Goal: Information Seeking & Learning: Learn about a topic

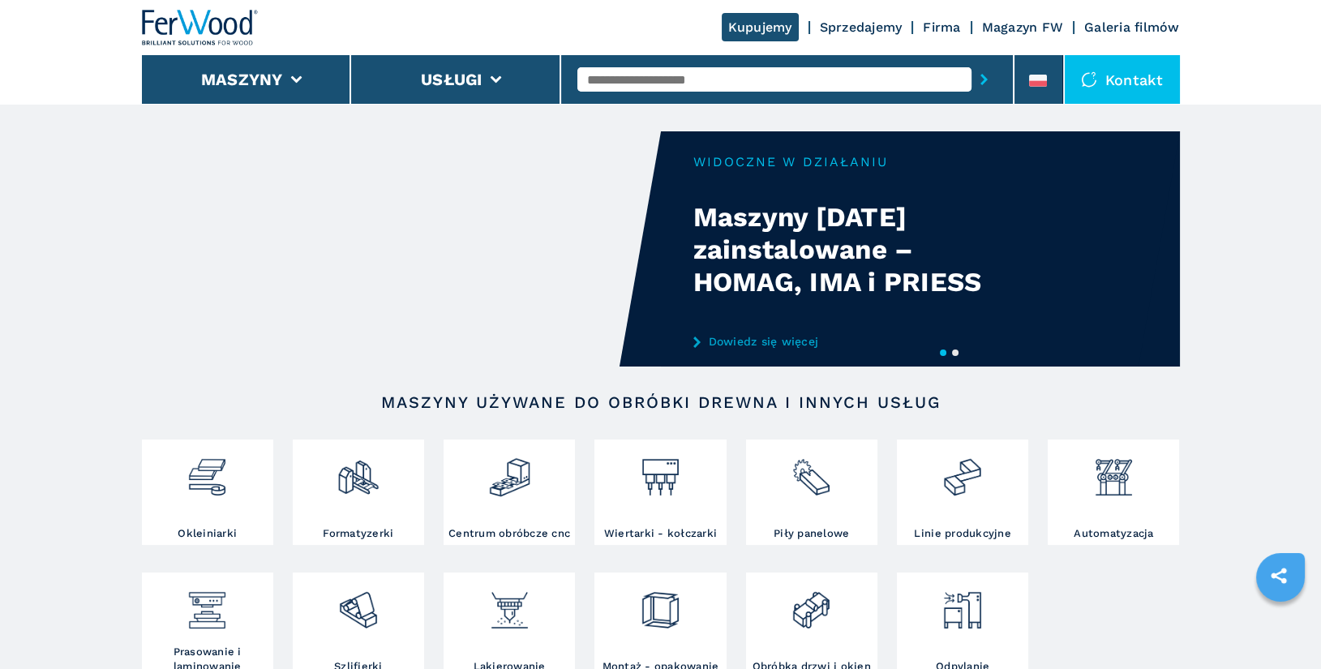
click at [602, 75] on input "text" at bounding box center [774, 79] width 394 height 24
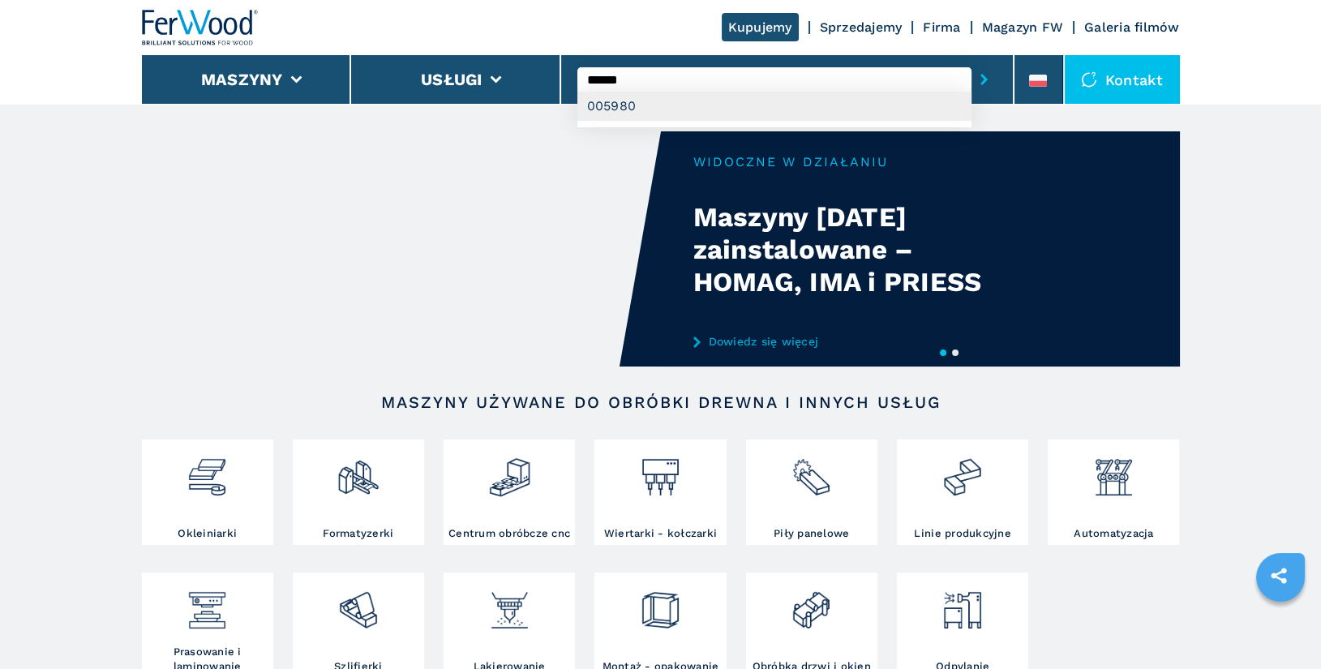
type input "******"
click at [623, 100] on div "005980" at bounding box center [774, 106] width 394 height 29
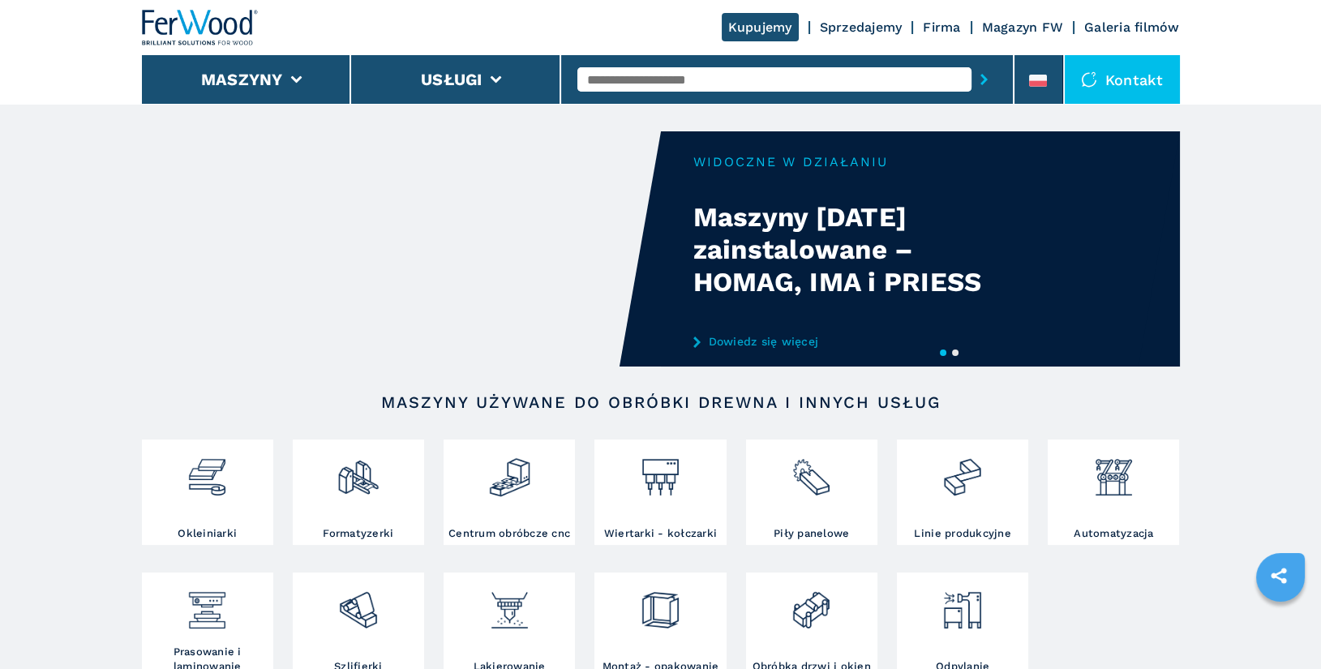
click at [620, 89] on input "text" at bounding box center [774, 79] width 394 height 24
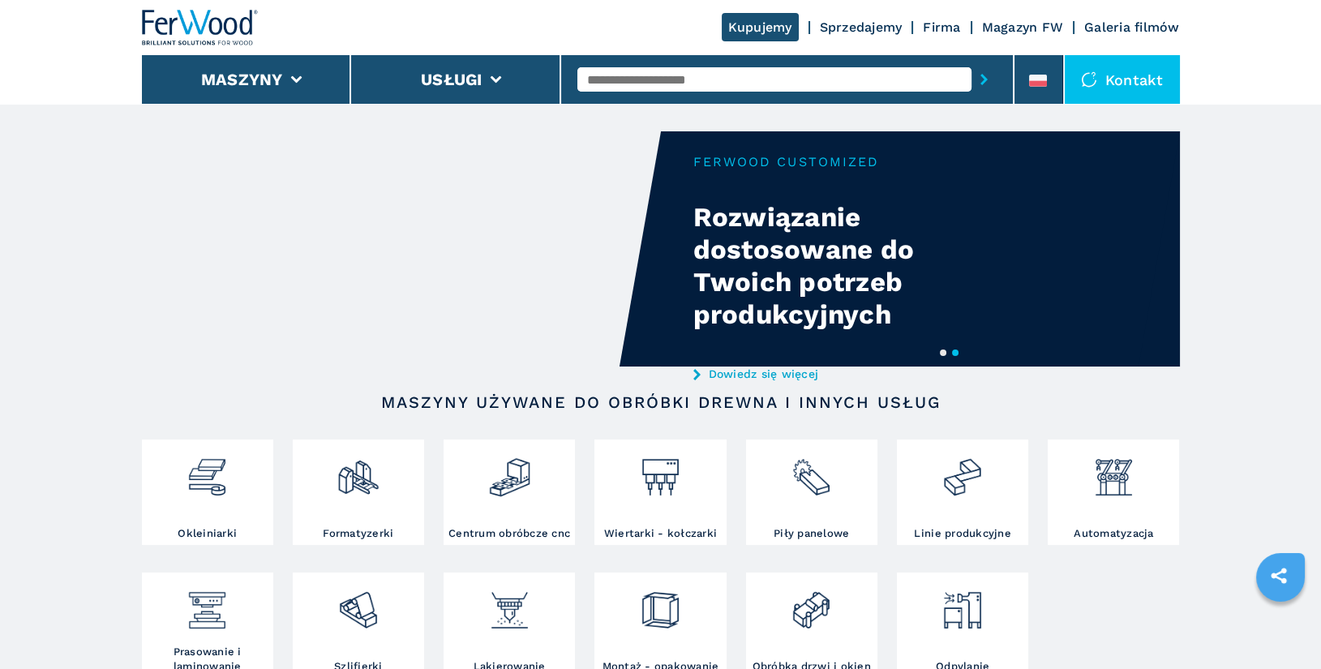
click at [620, 89] on input "text" at bounding box center [774, 79] width 394 height 24
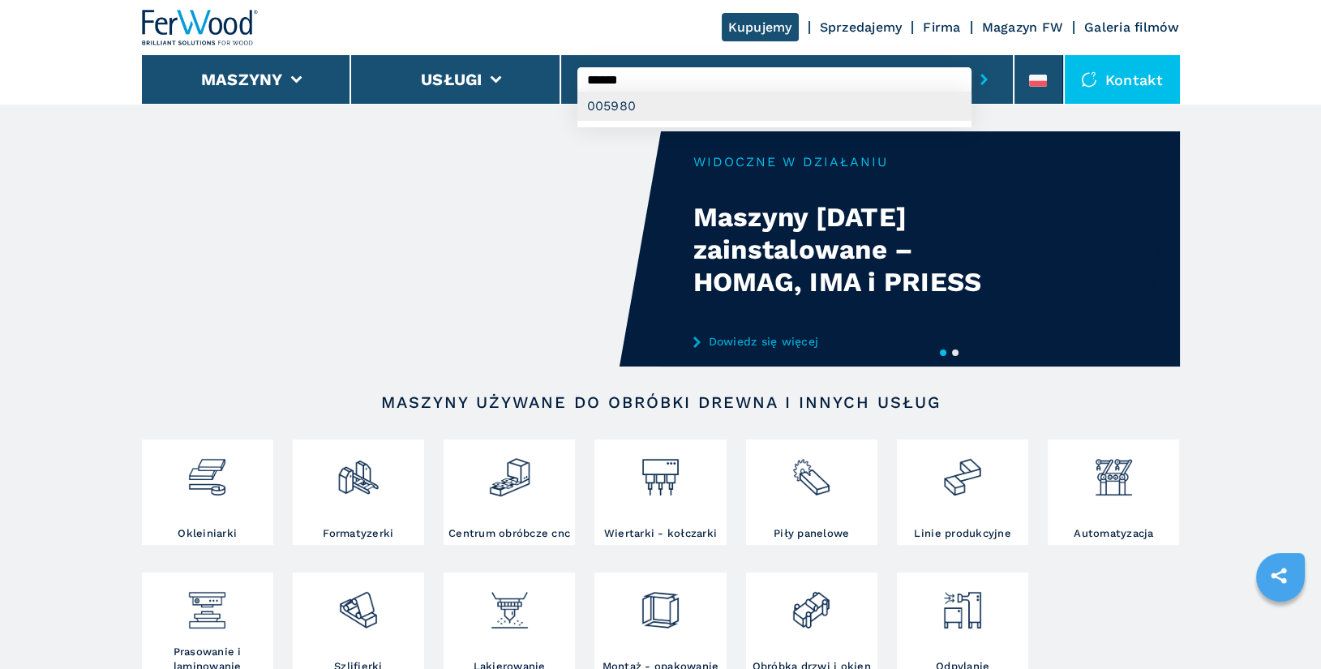
type input "******"
click at [629, 98] on div "005980" at bounding box center [774, 106] width 394 height 29
click at [971, 61] on button "submit-button" at bounding box center [983, 79] width 25 height 37
click at [662, 79] on input "******" at bounding box center [774, 79] width 394 height 24
click at [971, 61] on button "submit-button" at bounding box center [983, 79] width 25 height 37
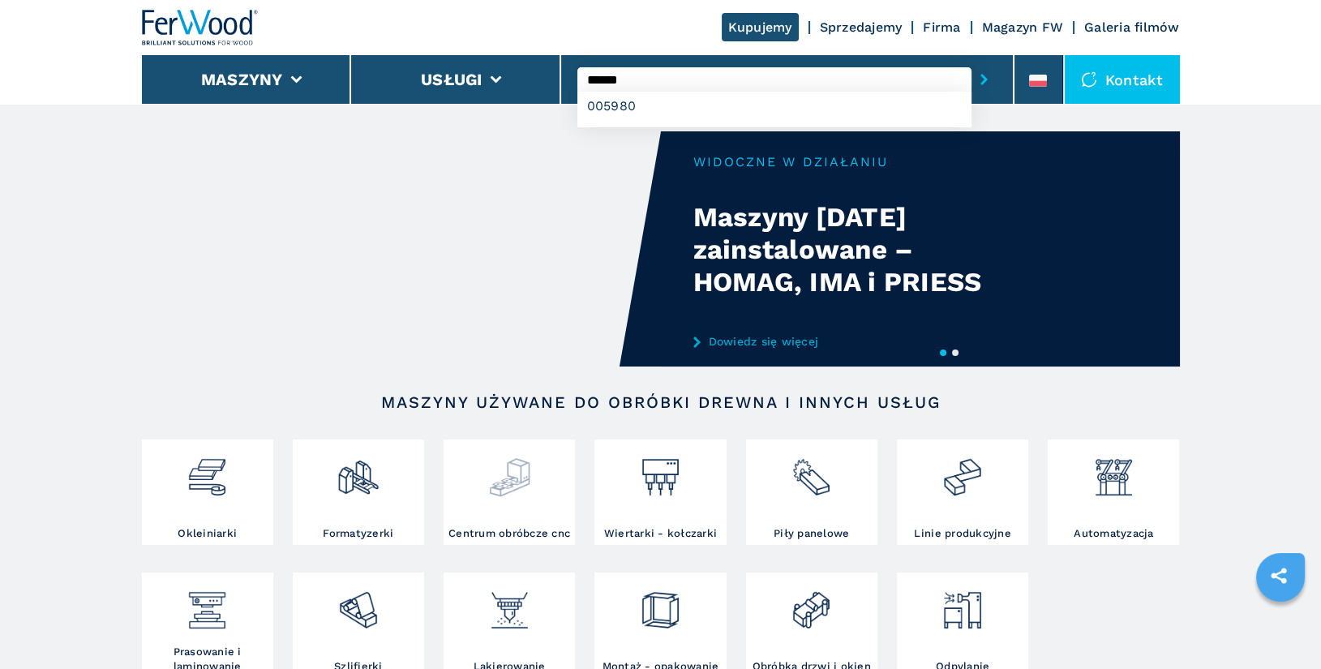
click at [971, 61] on button "submit-button" at bounding box center [983, 79] width 25 height 37
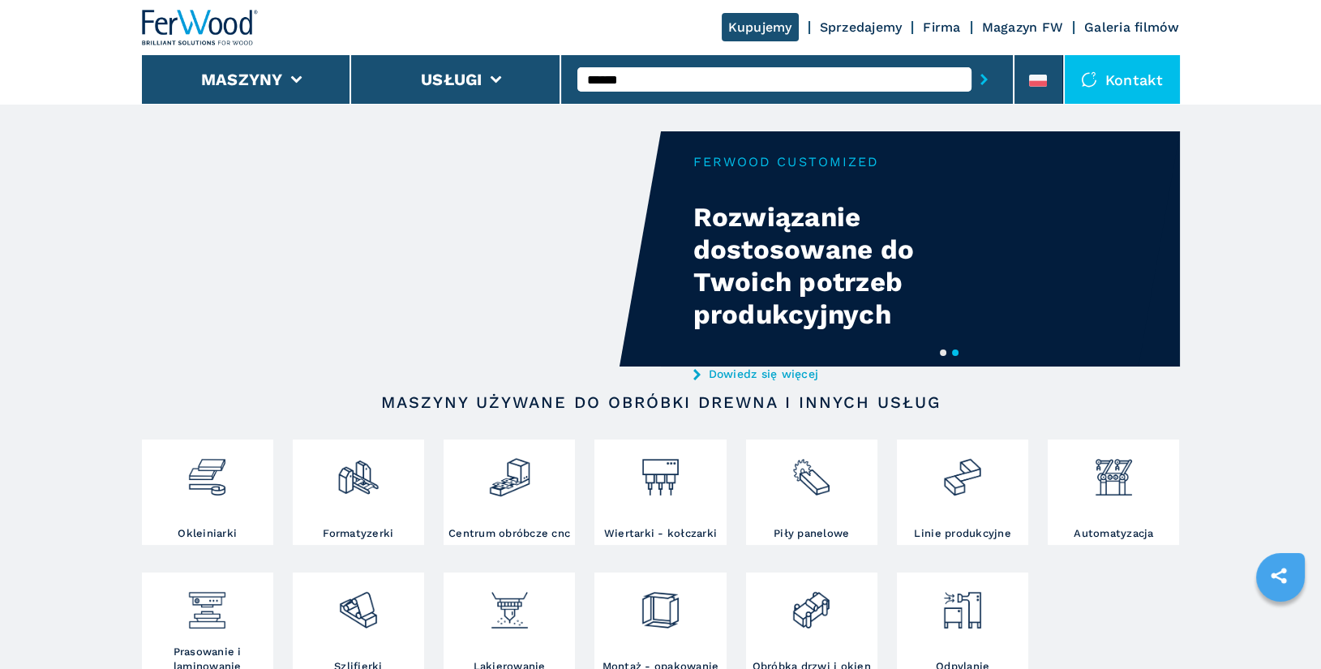
click at [678, 84] on input "******" at bounding box center [774, 79] width 394 height 24
click at [971, 61] on button "submit-button" at bounding box center [983, 79] width 25 height 37
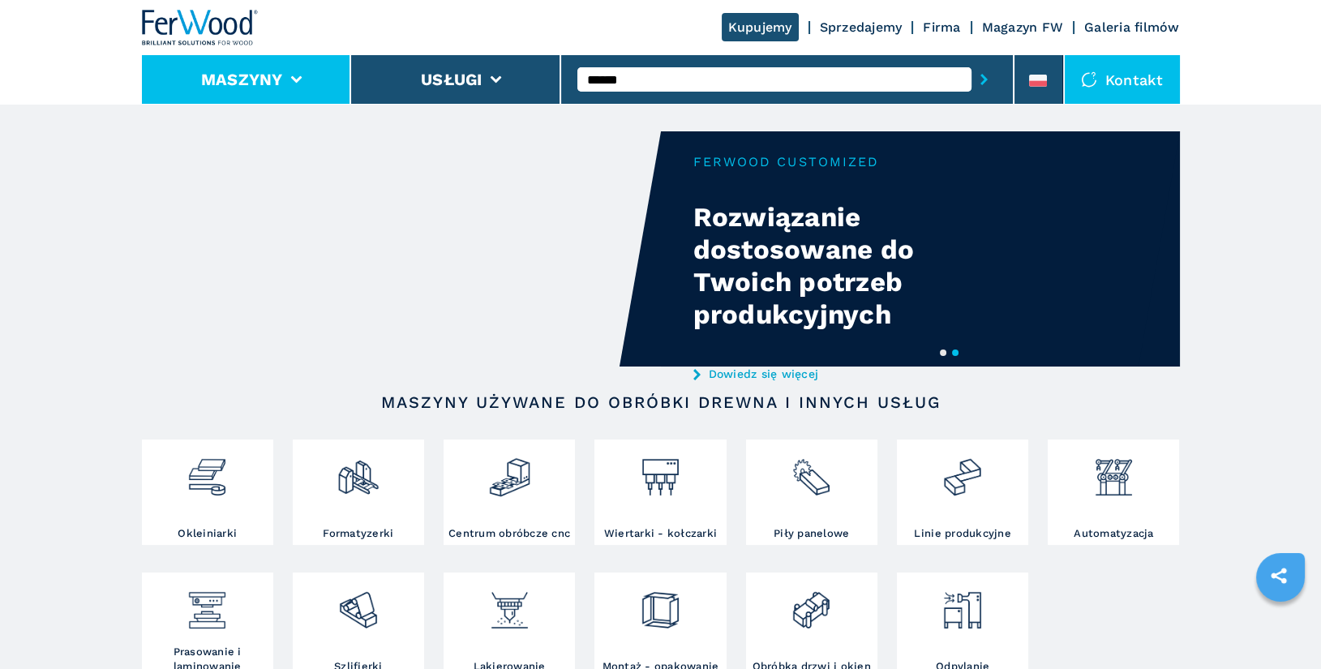
click at [233, 84] on button "Maszyny" at bounding box center [242, 79] width 82 height 19
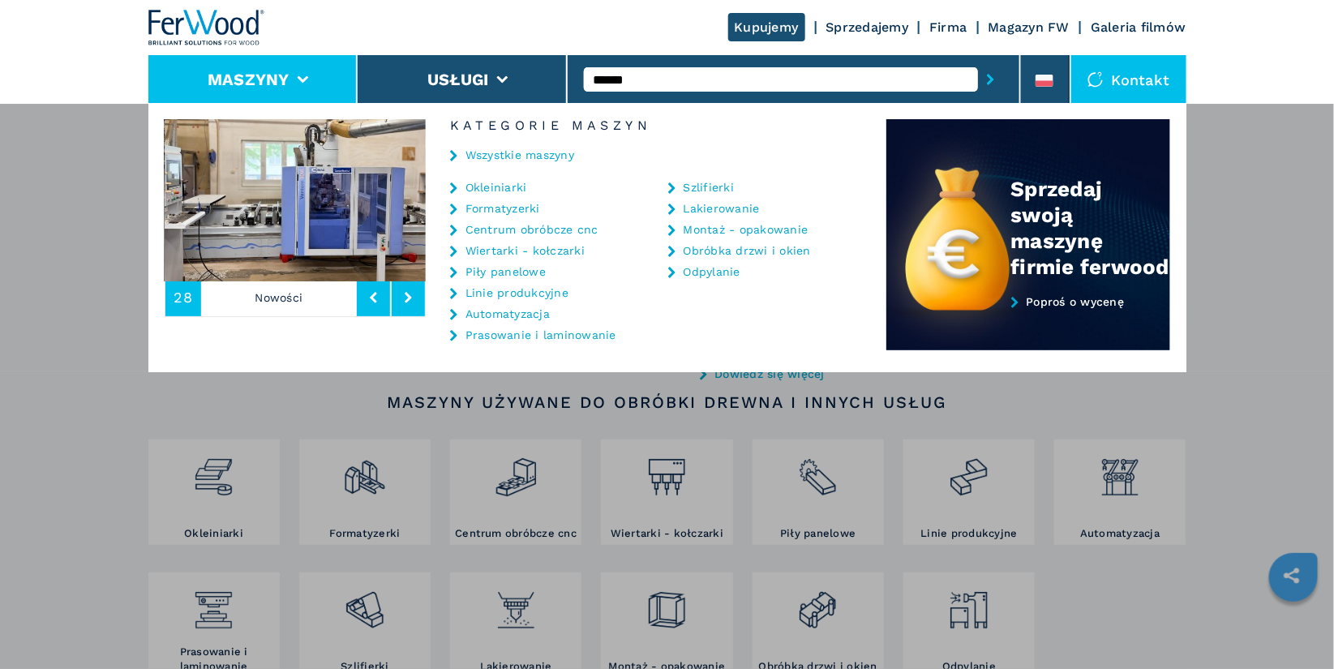
click at [491, 205] on link "Formatyzerki" at bounding box center [502, 208] width 75 height 11
click at [509, 209] on link "Formatyzerki" at bounding box center [502, 208] width 75 height 11
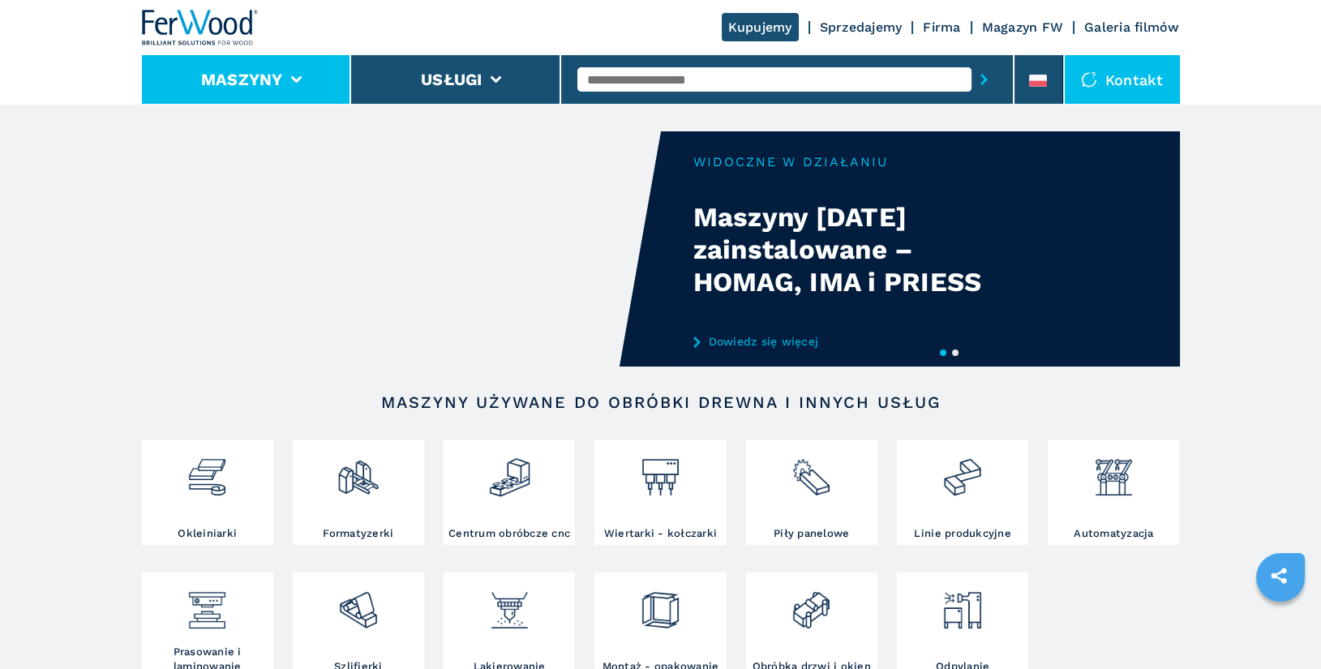
click at [257, 79] on button "Maszyny" at bounding box center [242, 79] width 82 height 19
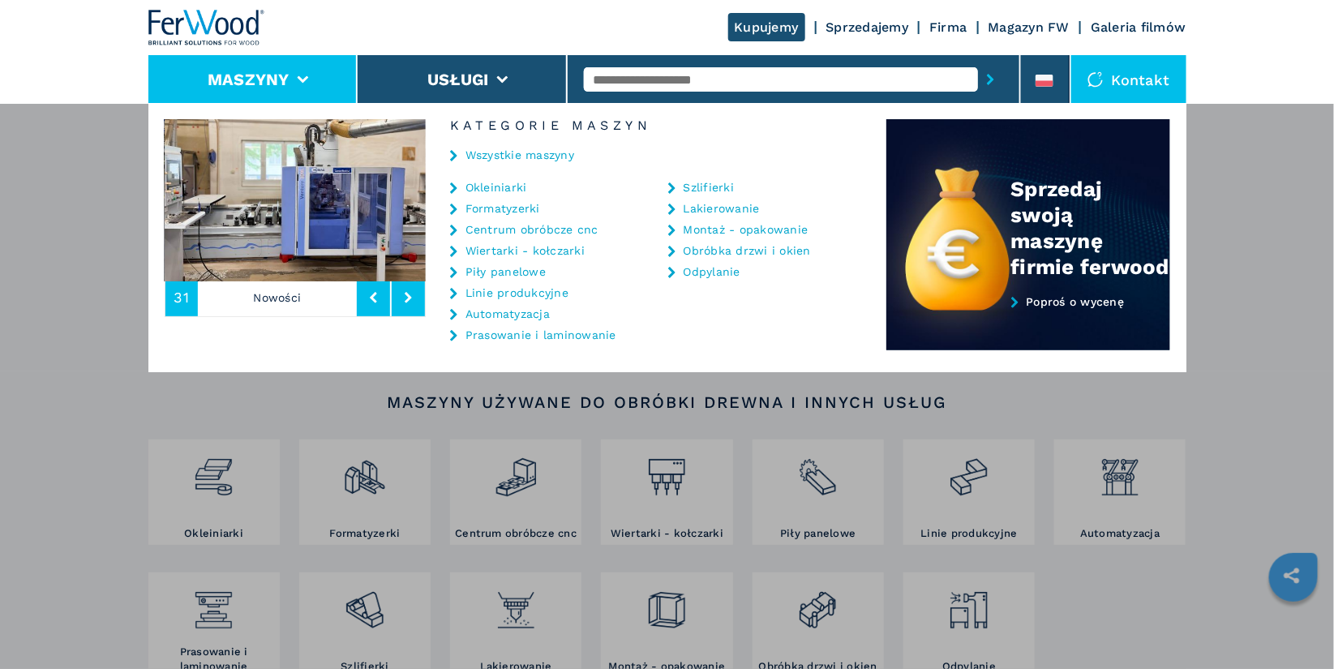
click at [513, 211] on link "Formatyzerki" at bounding box center [502, 208] width 75 height 11
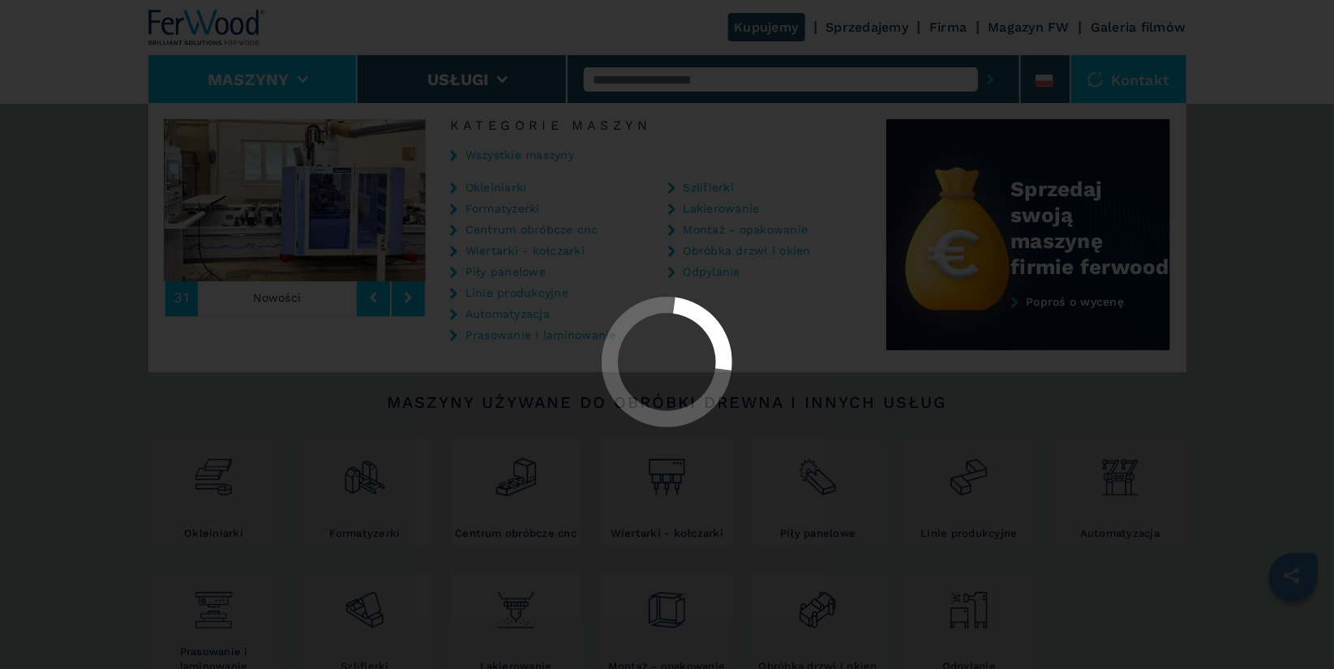
select select "**********"
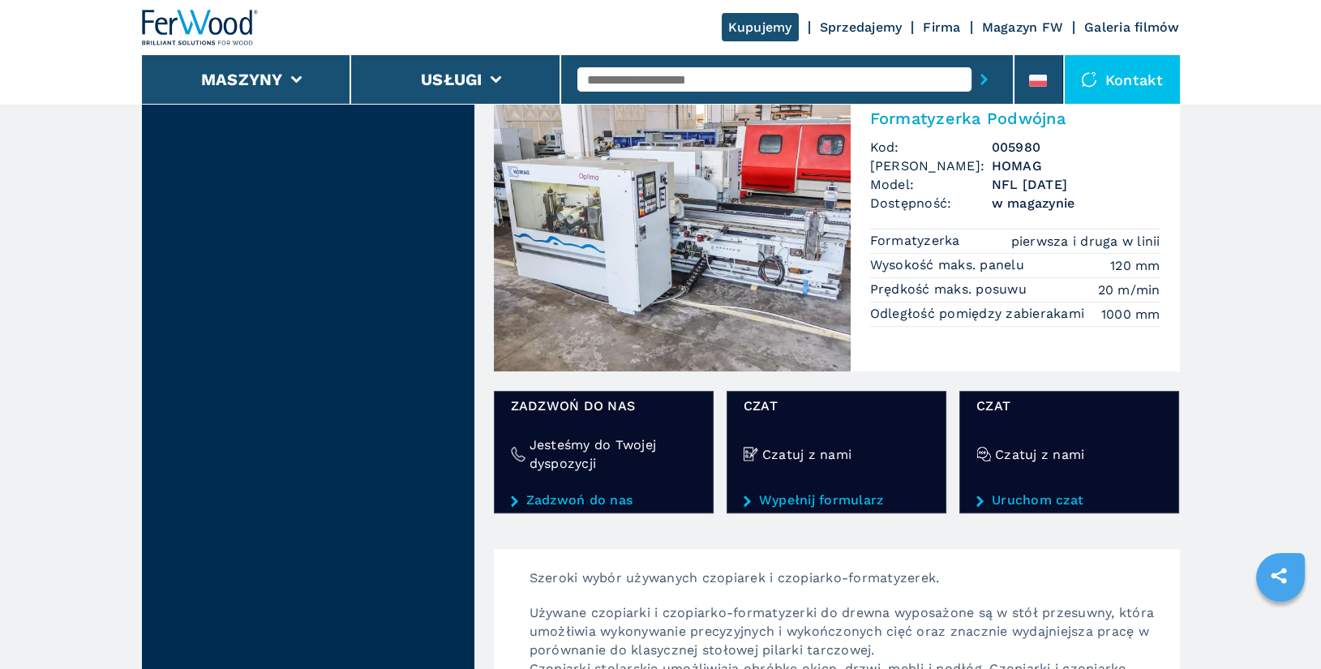
scroll to position [1354, 0]
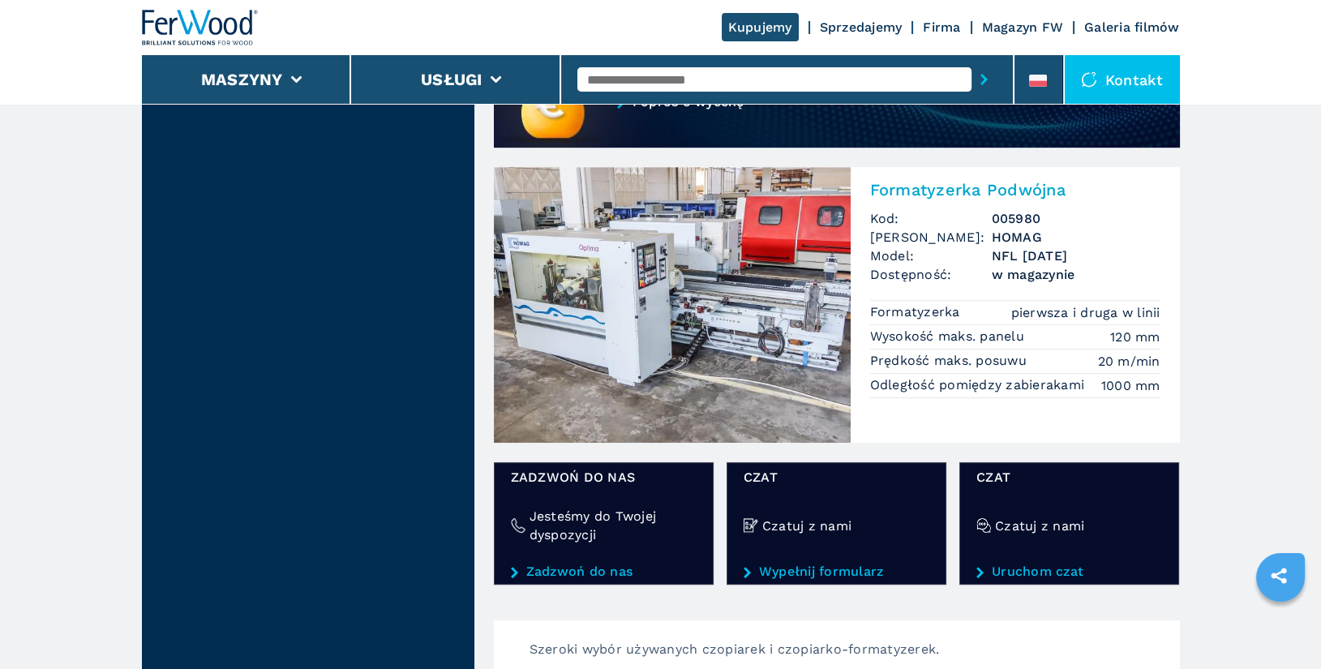
click at [953, 186] on h2 "Formatyzerka Podwójna" at bounding box center [1015, 189] width 290 height 19
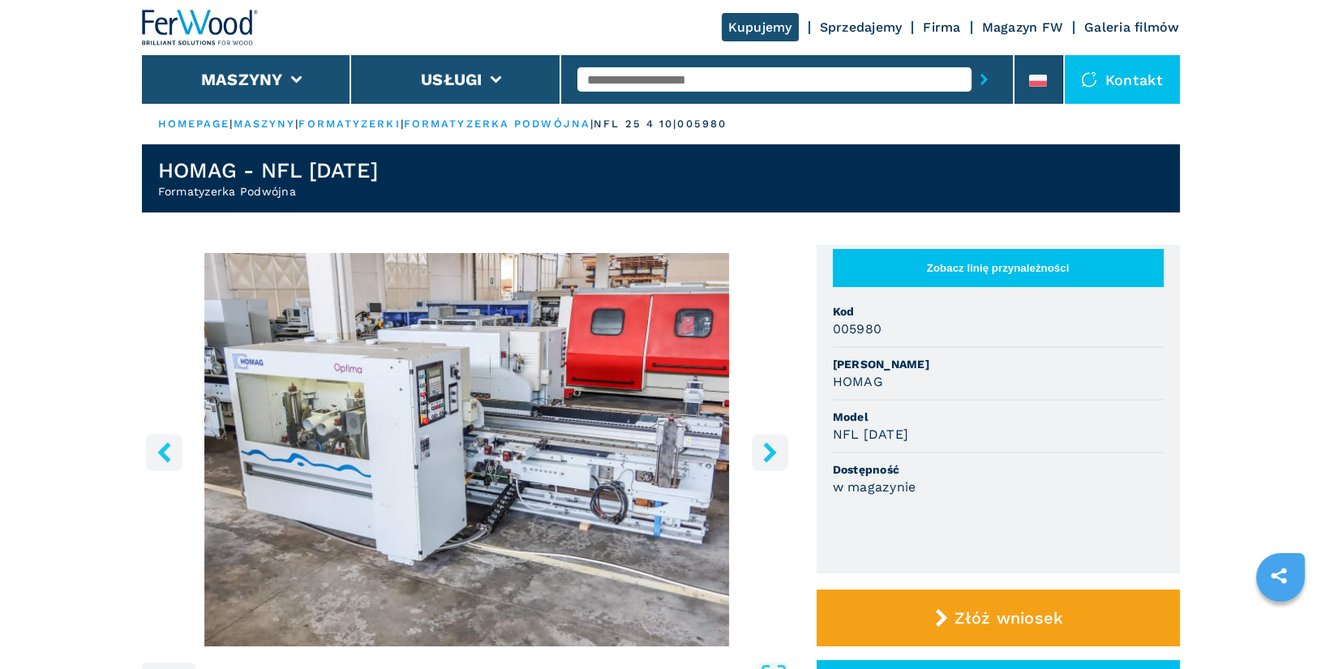
click at [768, 458] on icon "right-button" at bounding box center [769, 452] width 13 height 20
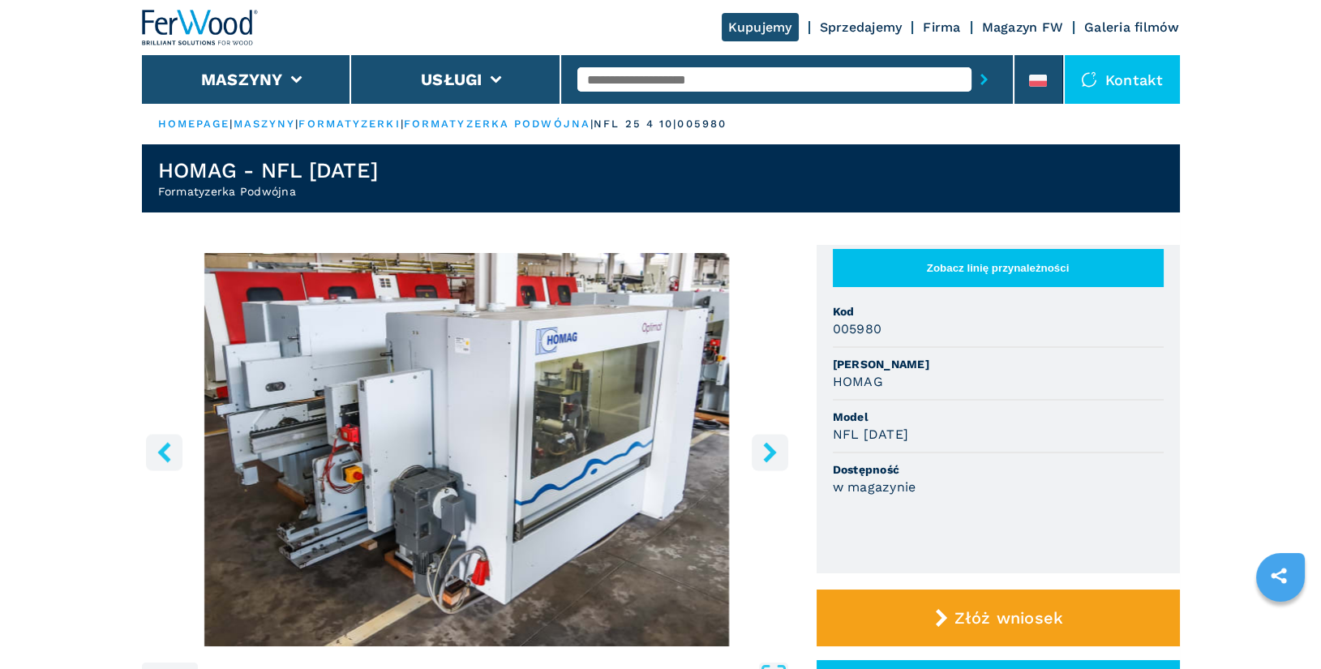
click at [768, 458] on icon "right-button" at bounding box center [769, 452] width 13 height 20
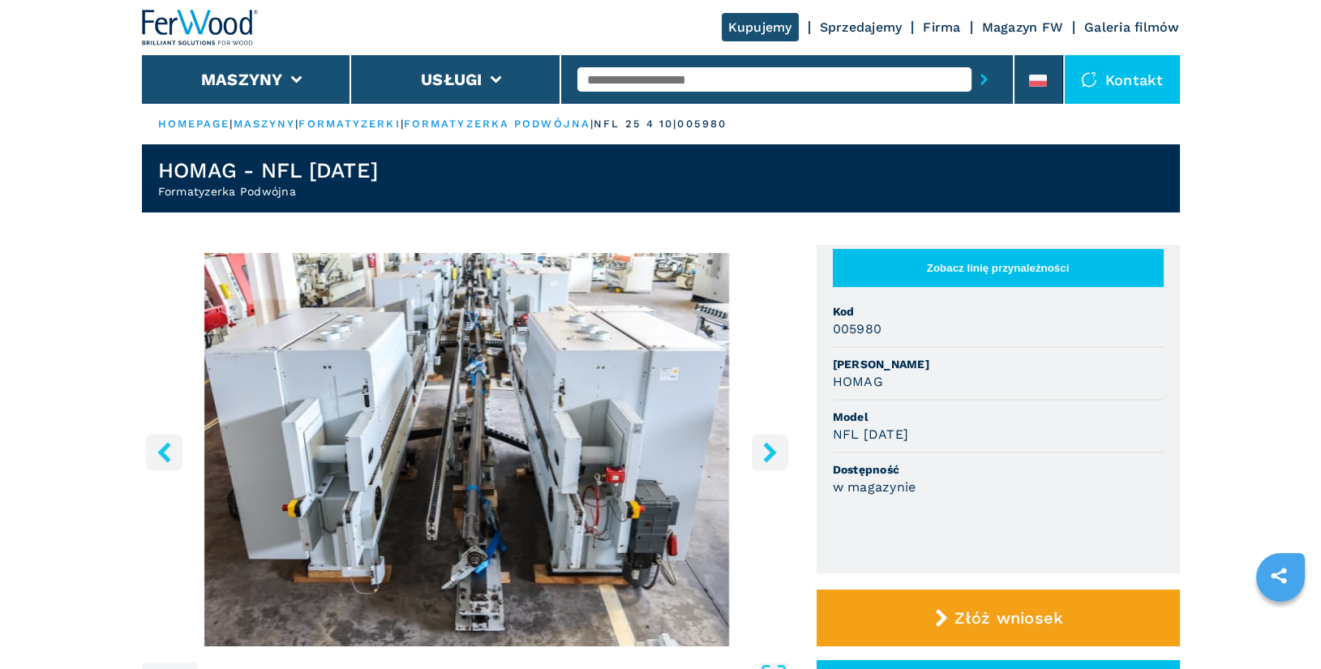
click at [768, 458] on icon "right-button" at bounding box center [769, 452] width 13 height 20
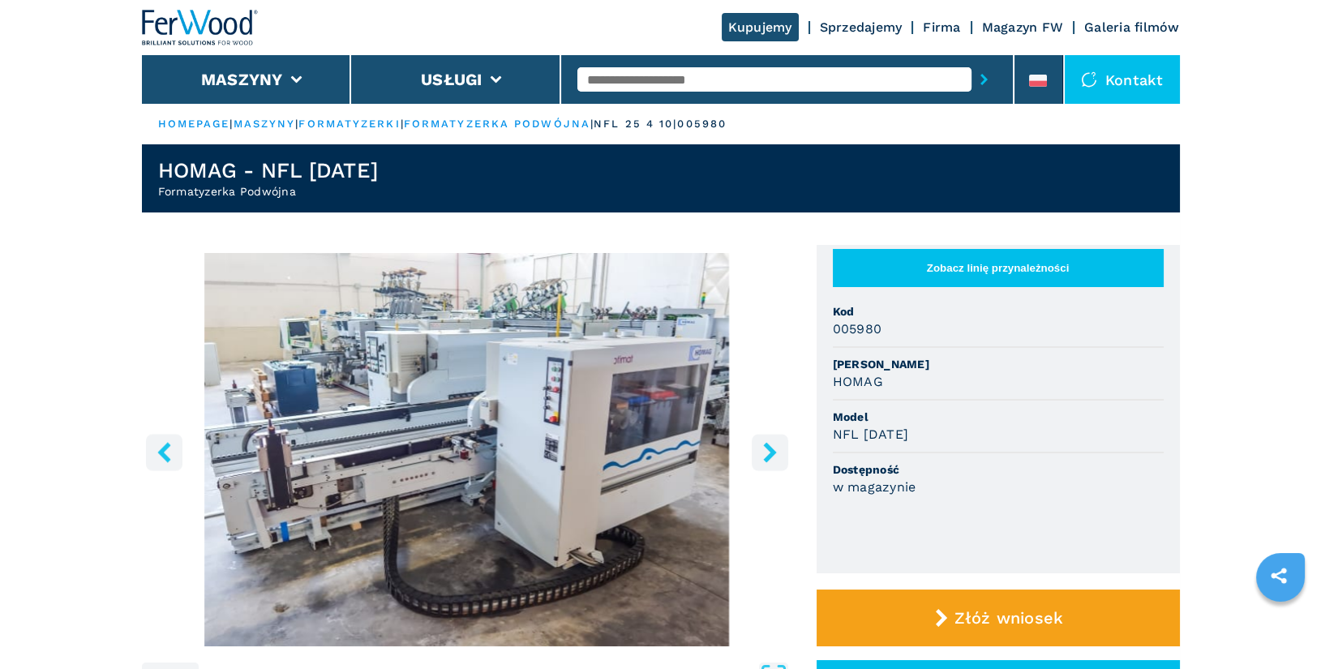
click at [768, 458] on icon "right-button" at bounding box center [769, 452] width 13 height 20
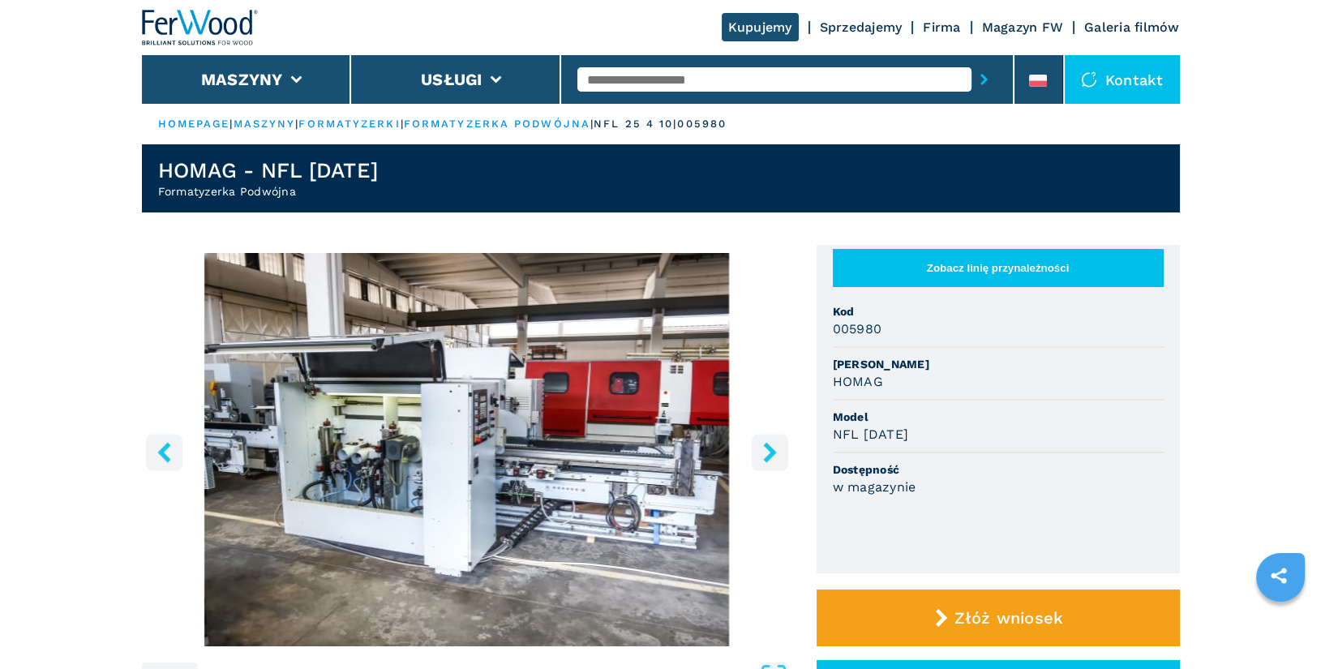
click at [768, 458] on icon "right-button" at bounding box center [769, 452] width 13 height 20
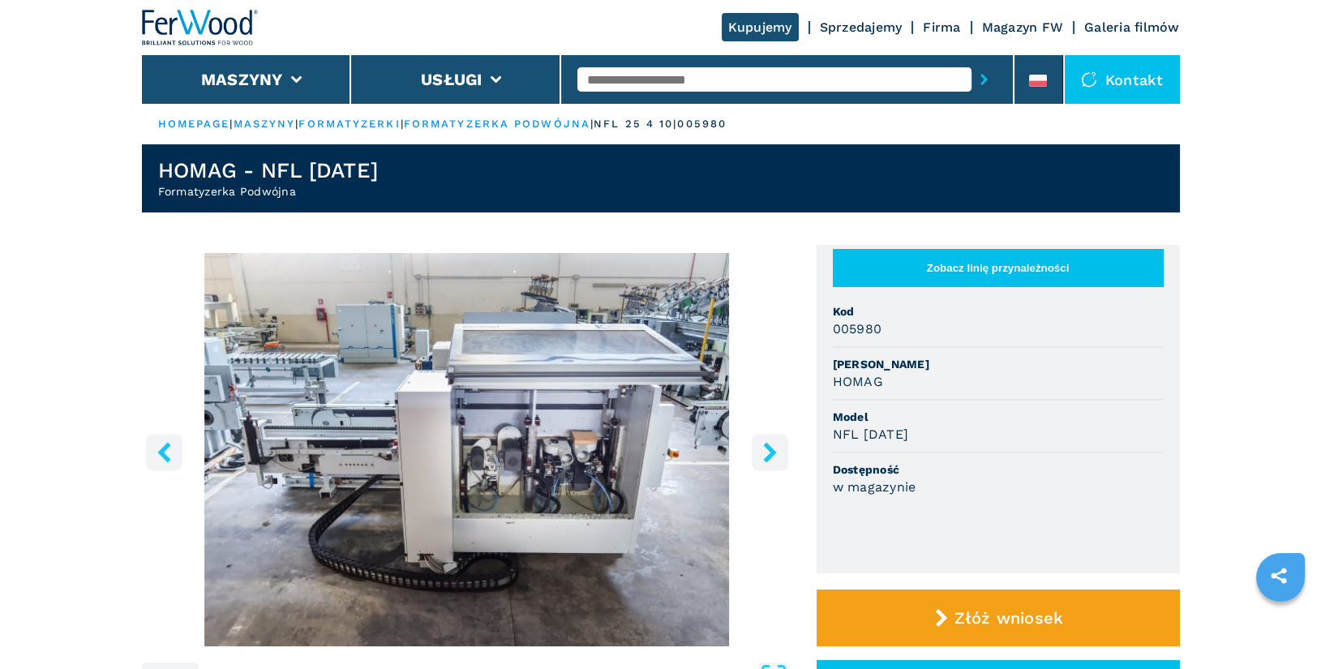
click at [768, 458] on icon "right-button" at bounding box center [769, 452] width 13 height 20
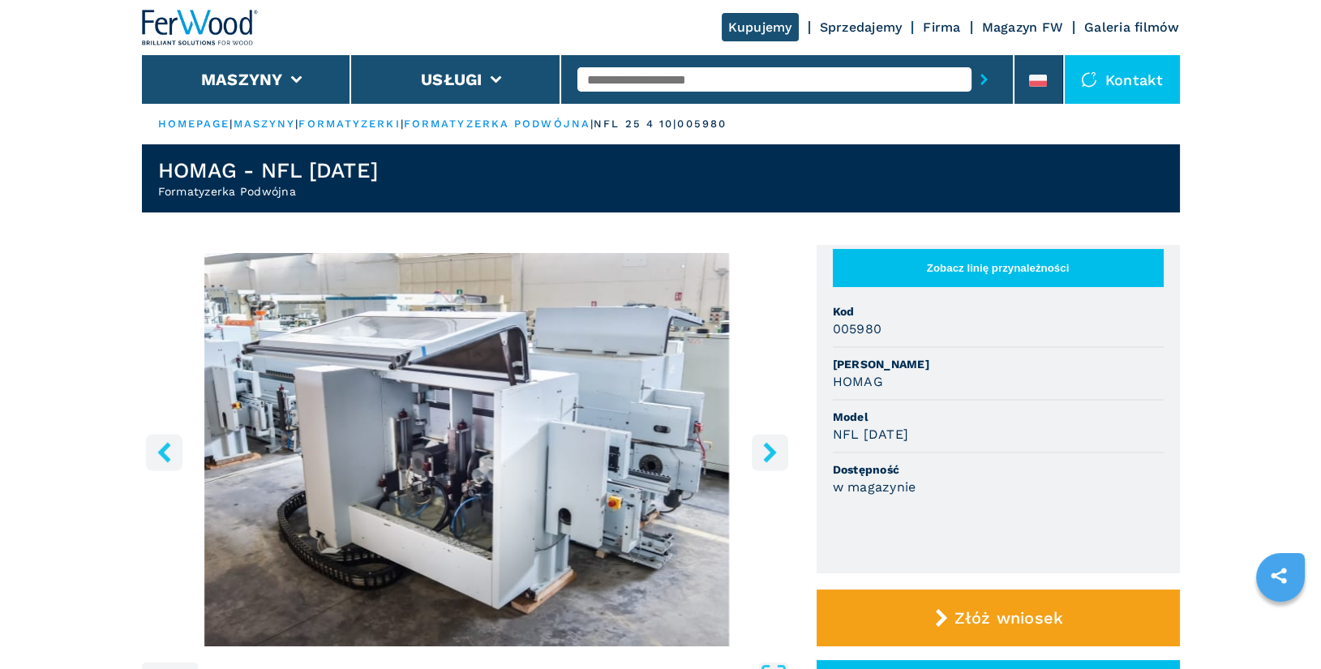
click at [833, 314] on span "Kod" at bounding box center [998, 311] width 331 height 16
drag, startPoint x: 833, startPoint y: 310, endPoint x: 931, endPoint y: 437, distance: 160.2
click at [931, 437] on ul "Zobacz linię przynależności Kod 005980 Marka HOMAG Model NFL 25/4/10 Dostępność…" at bounding box center [997, 409] width 363 height 328
copy ul "Kod 005980 Marka HOMAG Model NFL 25/4/10"
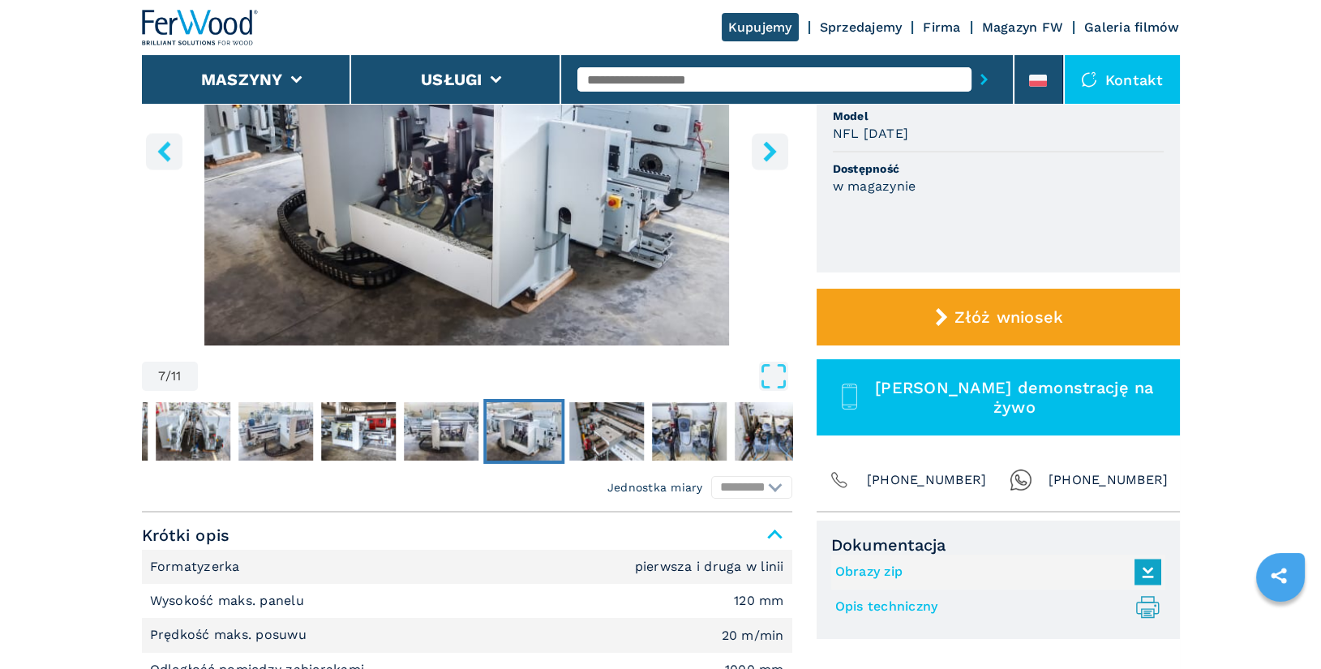
scroll to position [460, 0]
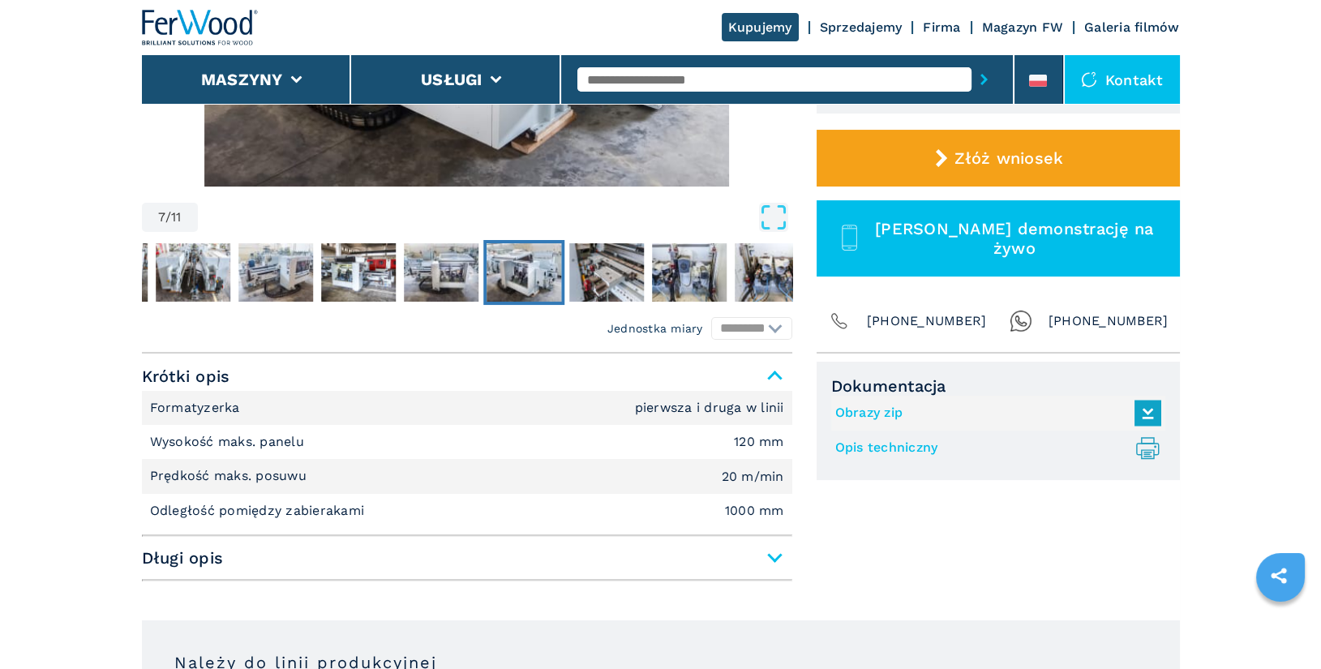
click at [888, 447] on link "Opis techniczny .prefix__st0{stroke-linecap:round;stroke-linejoin:round}.prefix…" at bounding box center [994, 448] width 318 height 27
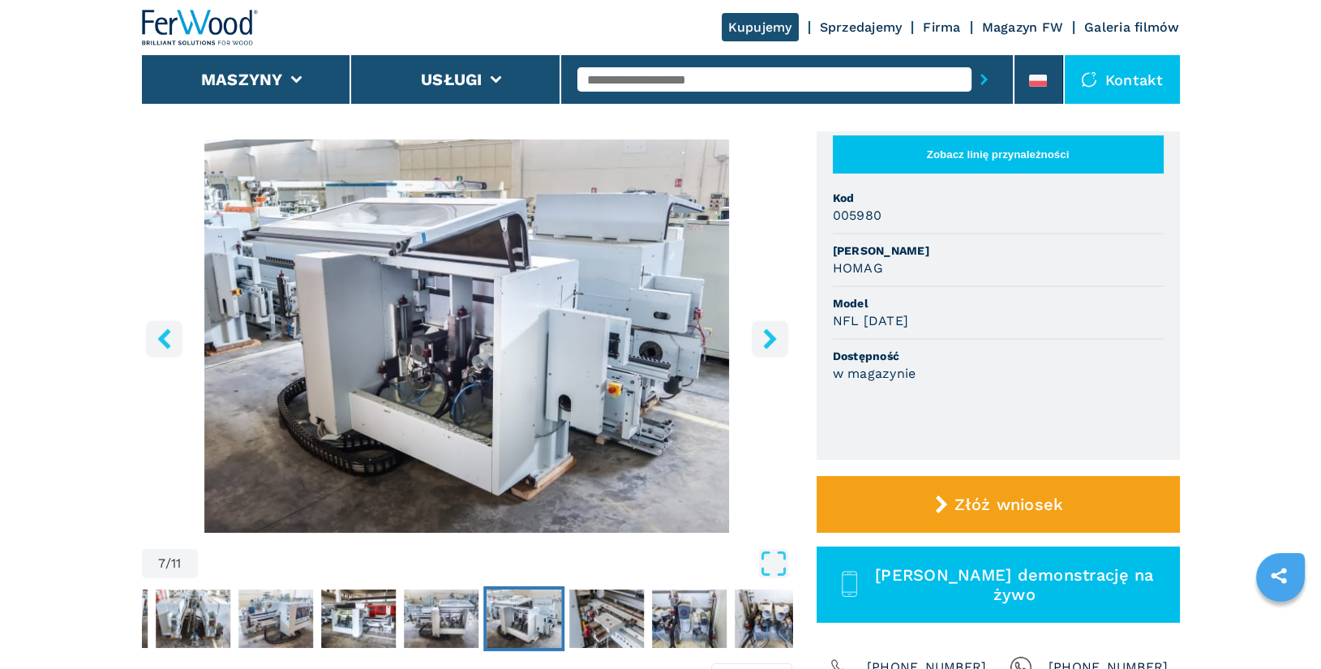
scroll to position [0, 0]
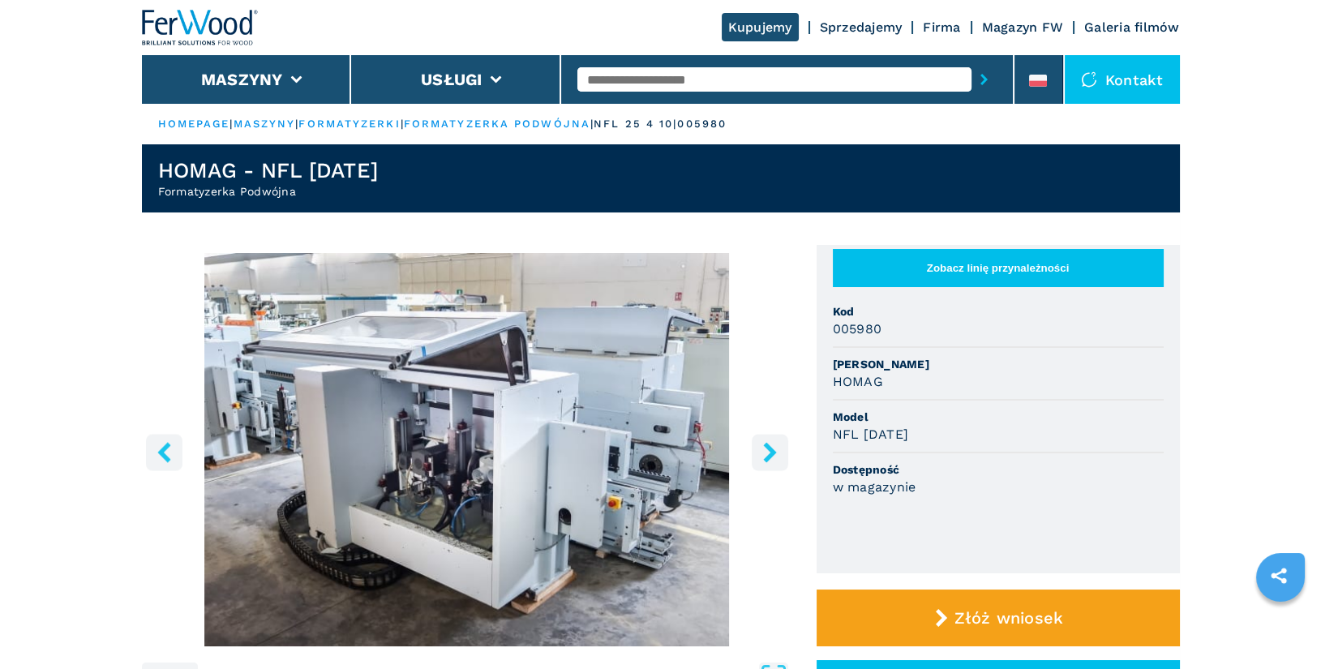
click at [769, 452] on icon "right-button" at bounding box center [769, 452] width 13 height 20
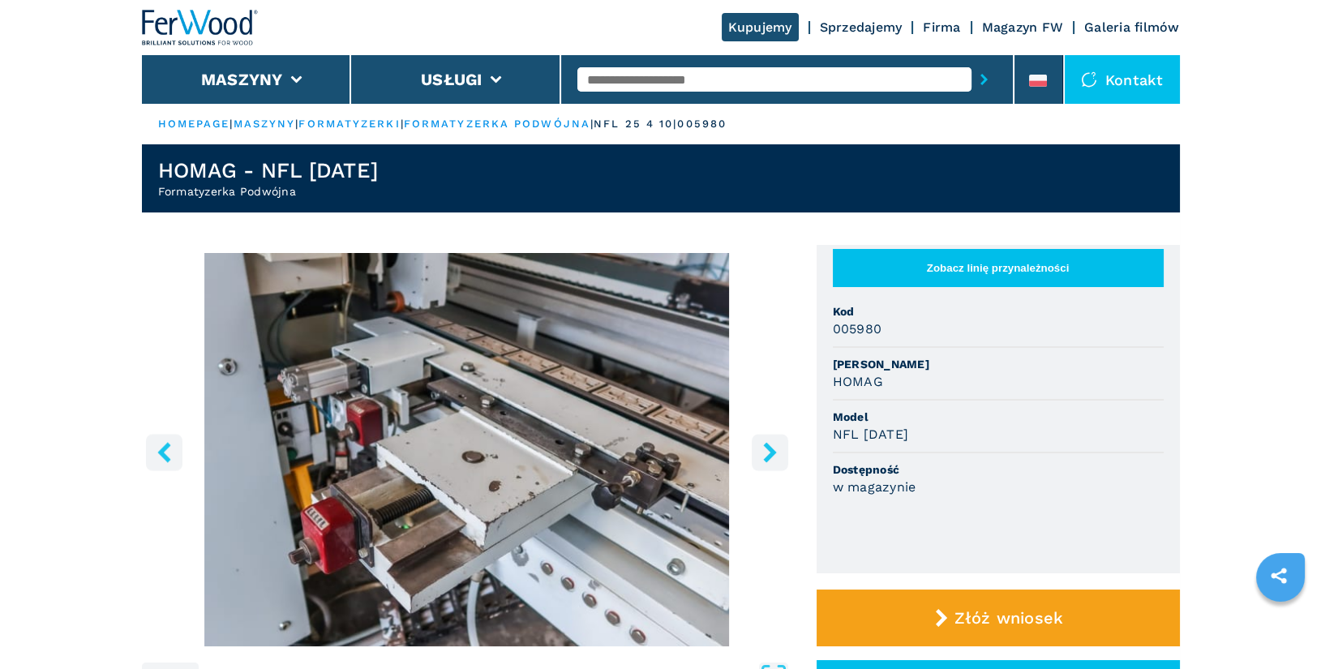
click at [769, 452] on icon "right-button" at bounding box center [769, 452] width 13 height 20
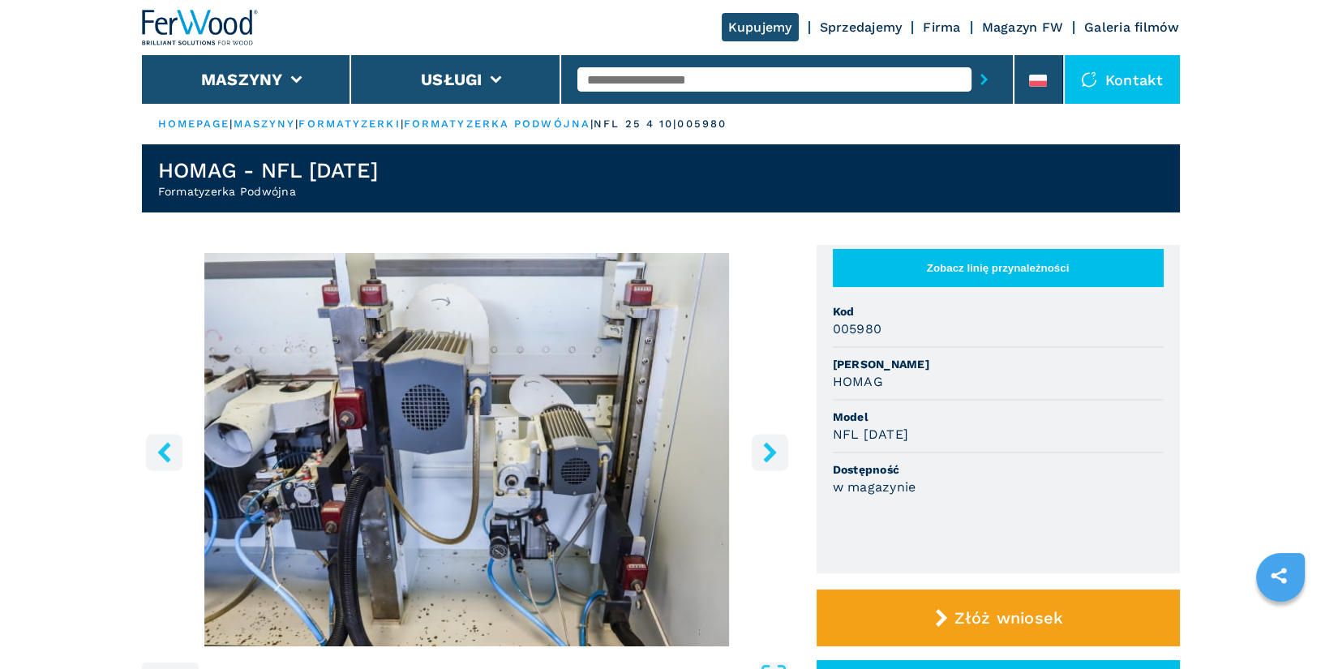
click at [769, 452] on icon "right-button" at bounding box center [769, 452] width 13 height 20
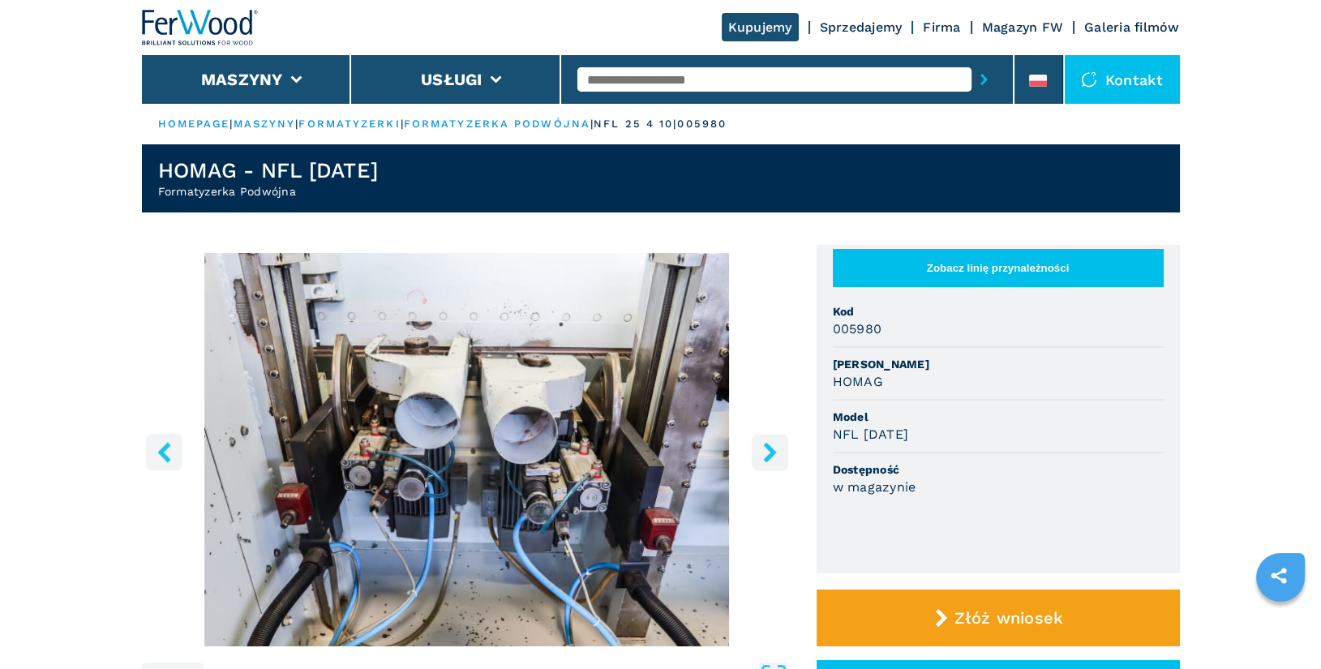
click at [769, 452] on icon "right-button" at bounding box center [769, 452] width 13 height 20
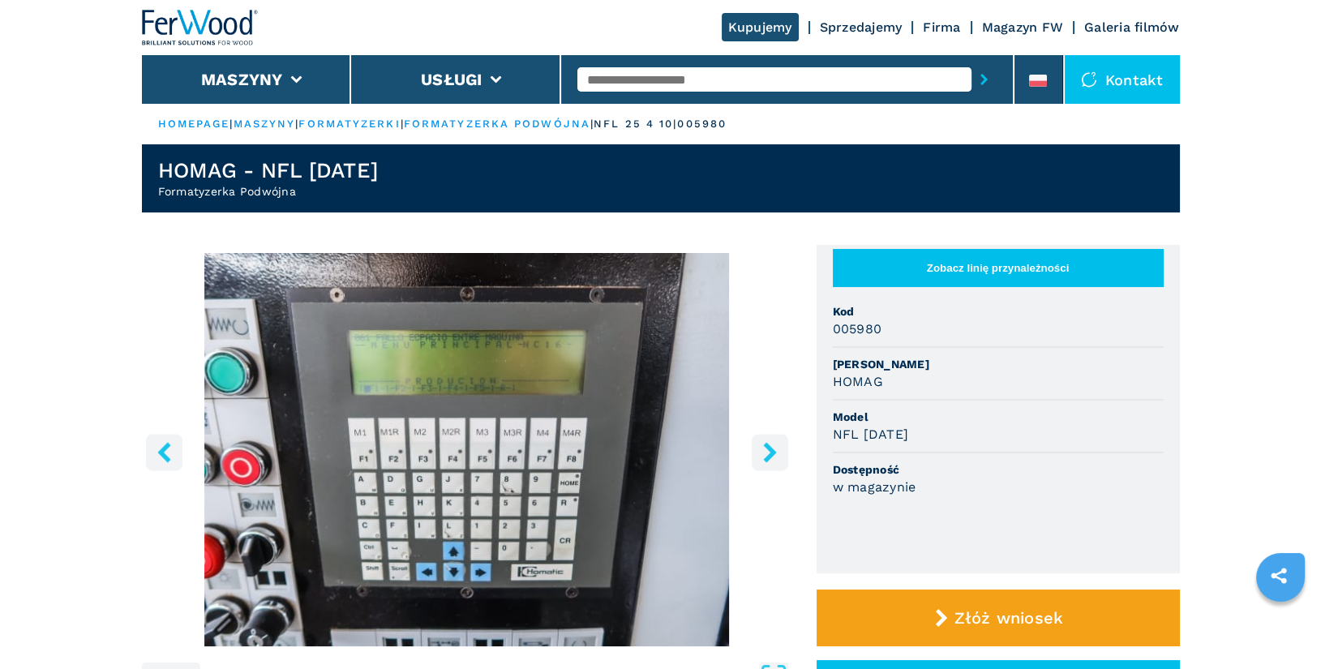
click at [769, 452] on icon "right-button" at bounding box center [769, 452] width 13 height 20
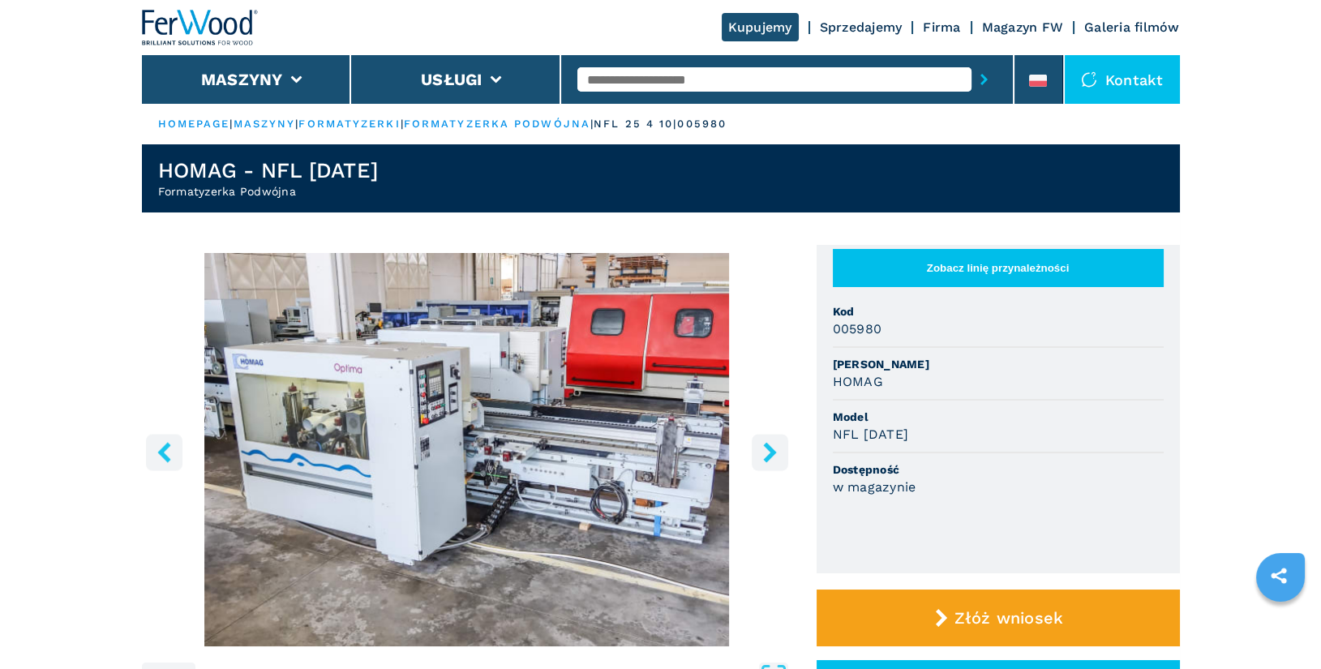
click at [769, 452] on icon "right-button" at bounding box center [769, 452] width 13 height 20
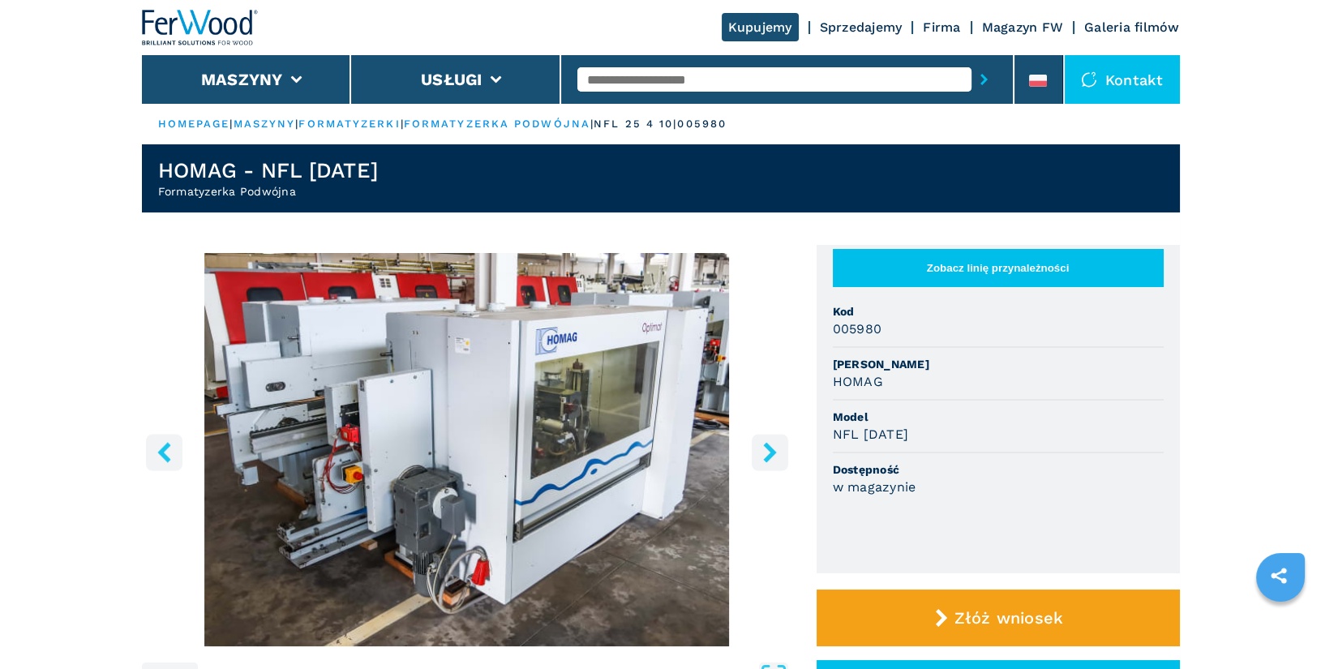
click at [769, 452] on icon "right-button" at bounding box center [769, 452] width 13 height 20
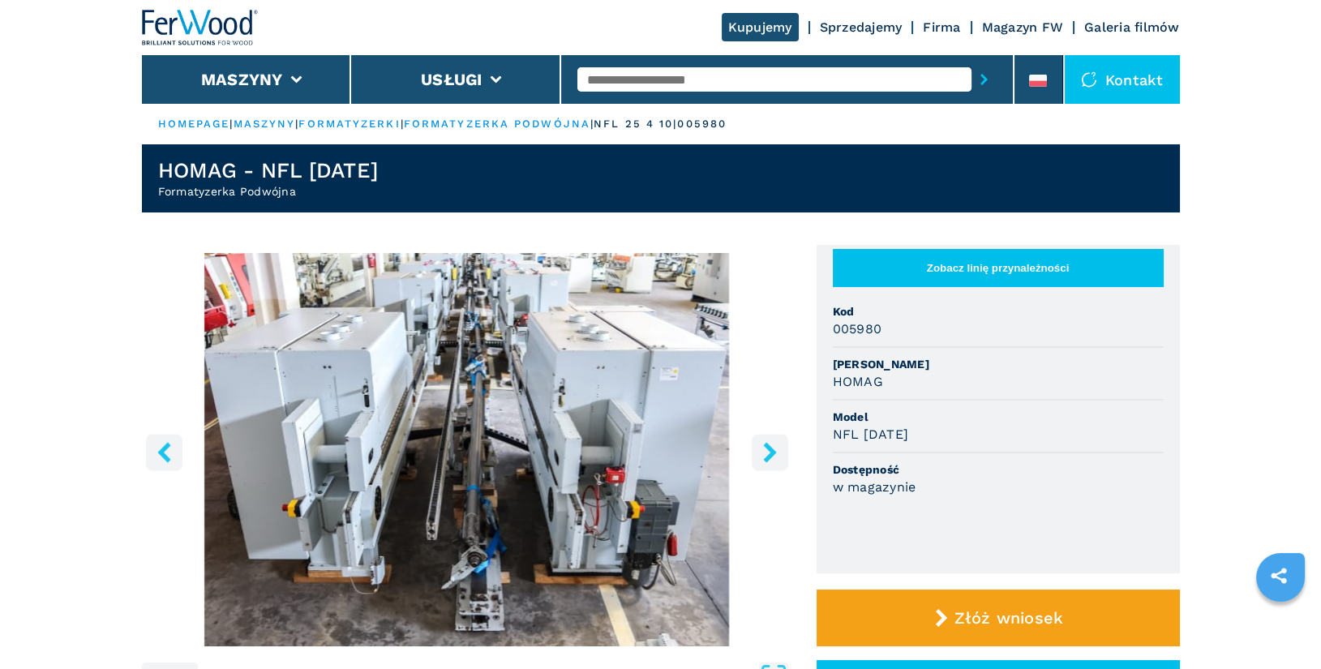
click at [769, 452] on icon "right-button" at bounding box center [769, 452] width 13 height 20
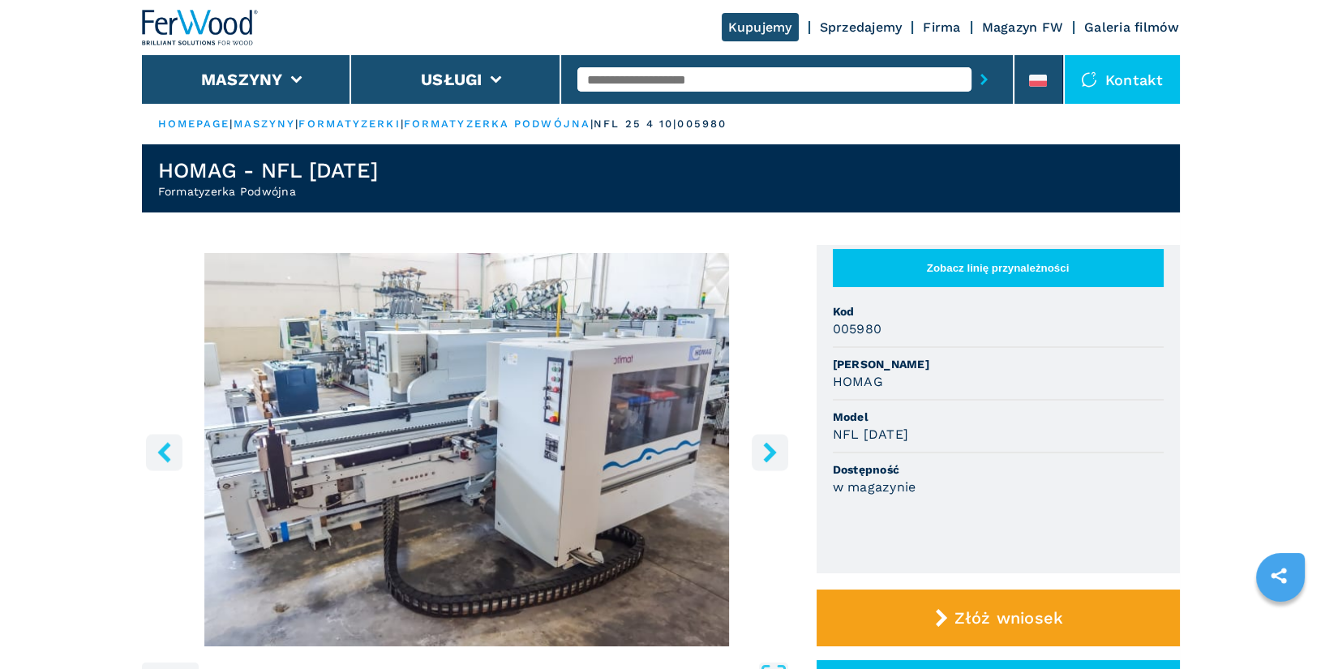
click at [769, 452] on icon "right-button" at bounding box center [769, 452] width 13 height 20
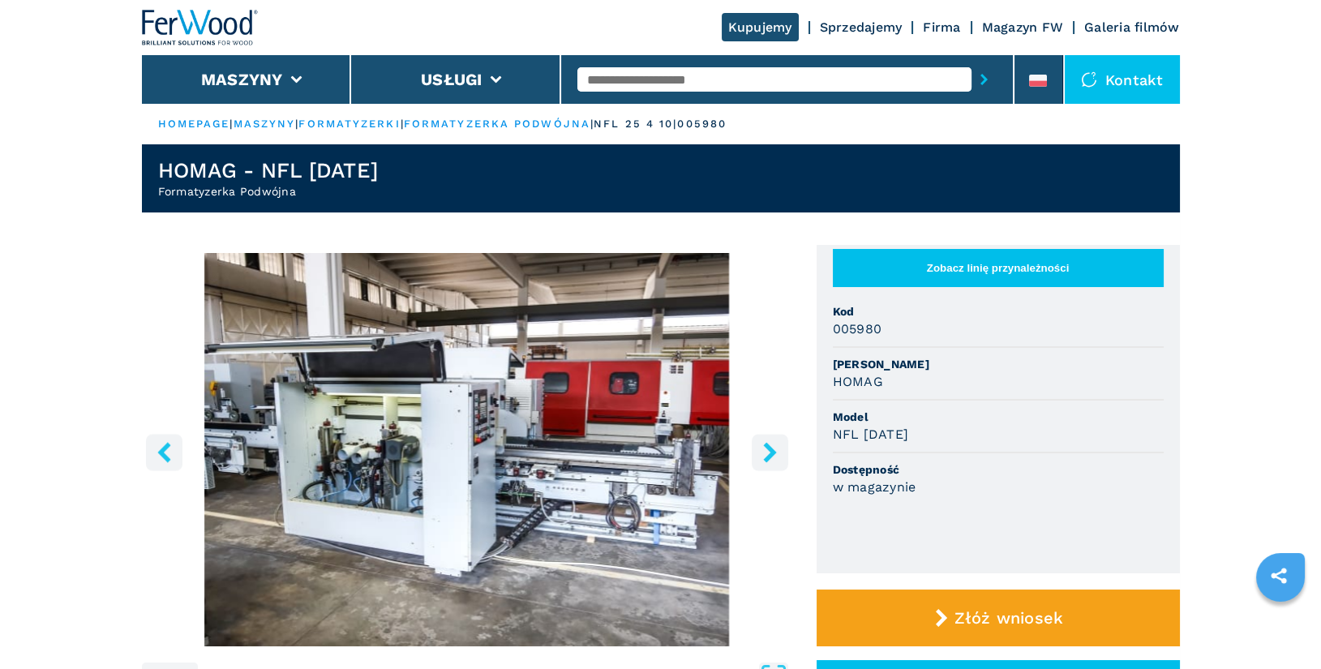
click at [769, 452] on icon "right-button" at bounding box center [769, 452] width 13 height 20
